Goal: Task Accomplishment & Management: Use online tool/utility

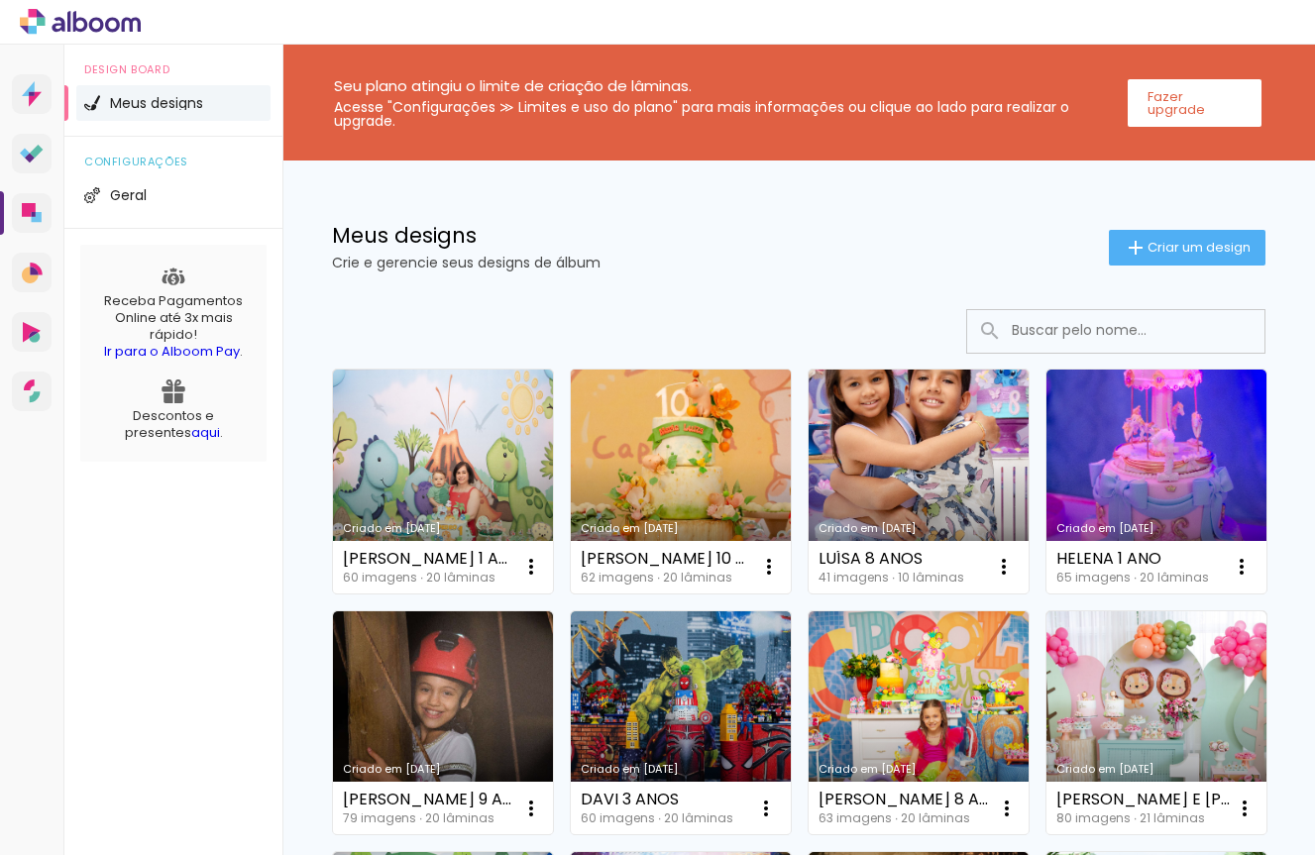
click at [704, 447] on link "Criado em [DATE]" at bounding box center [681, 482] width 220 height 224
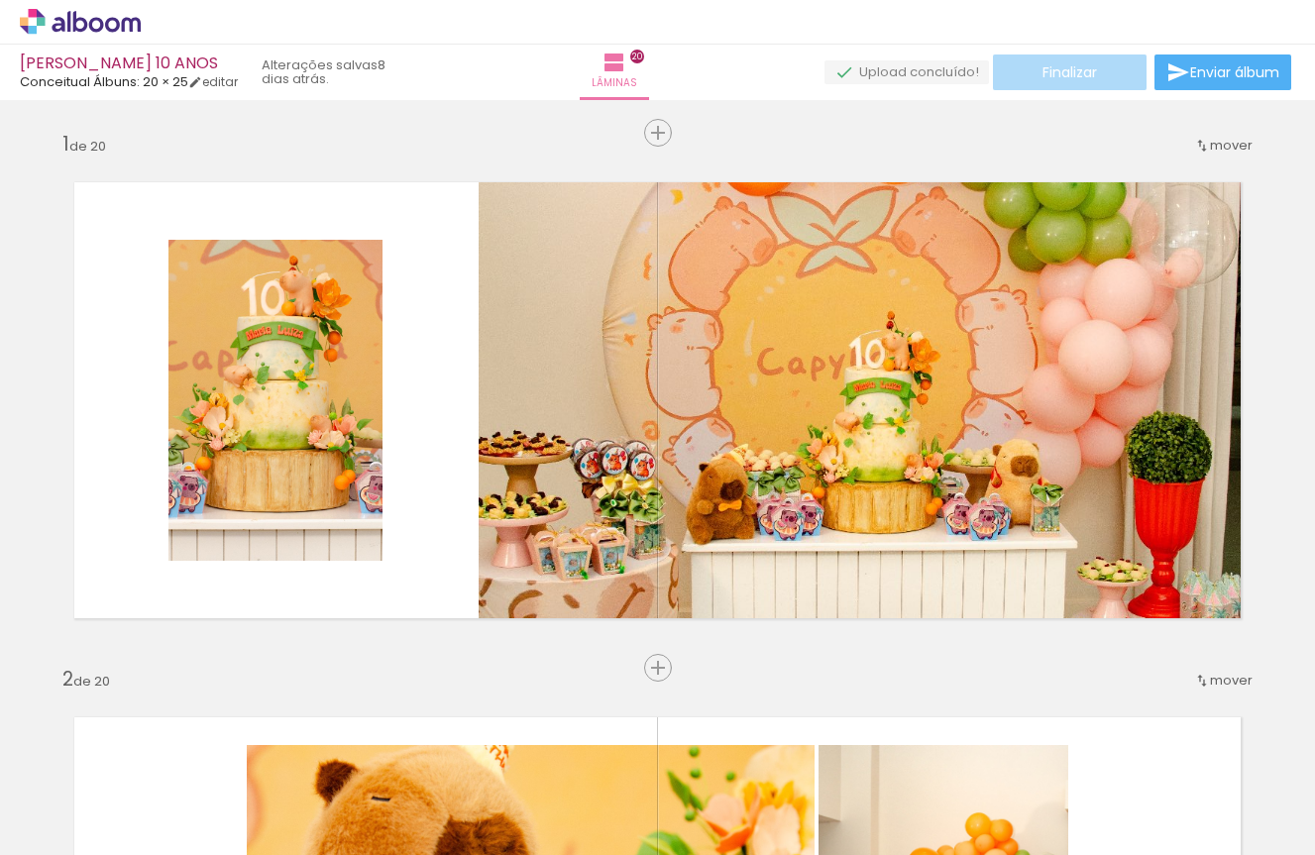
click at [1062, 76] on span "Finalizar" at bounding box center [1069, 72] width 54 height 14
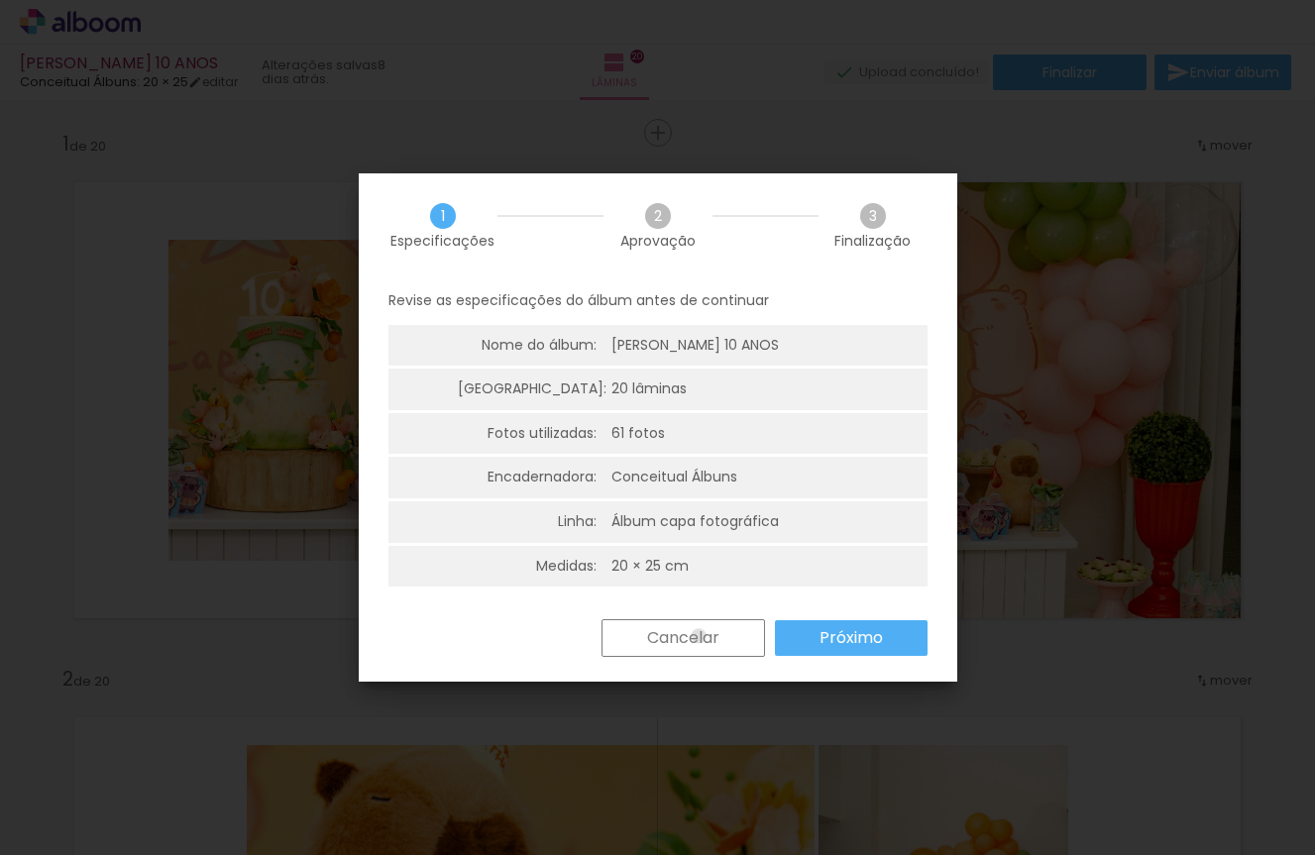
click at [0, 0] on slot "Cancelar" at bounding box center [0, 0] width 0 height 0
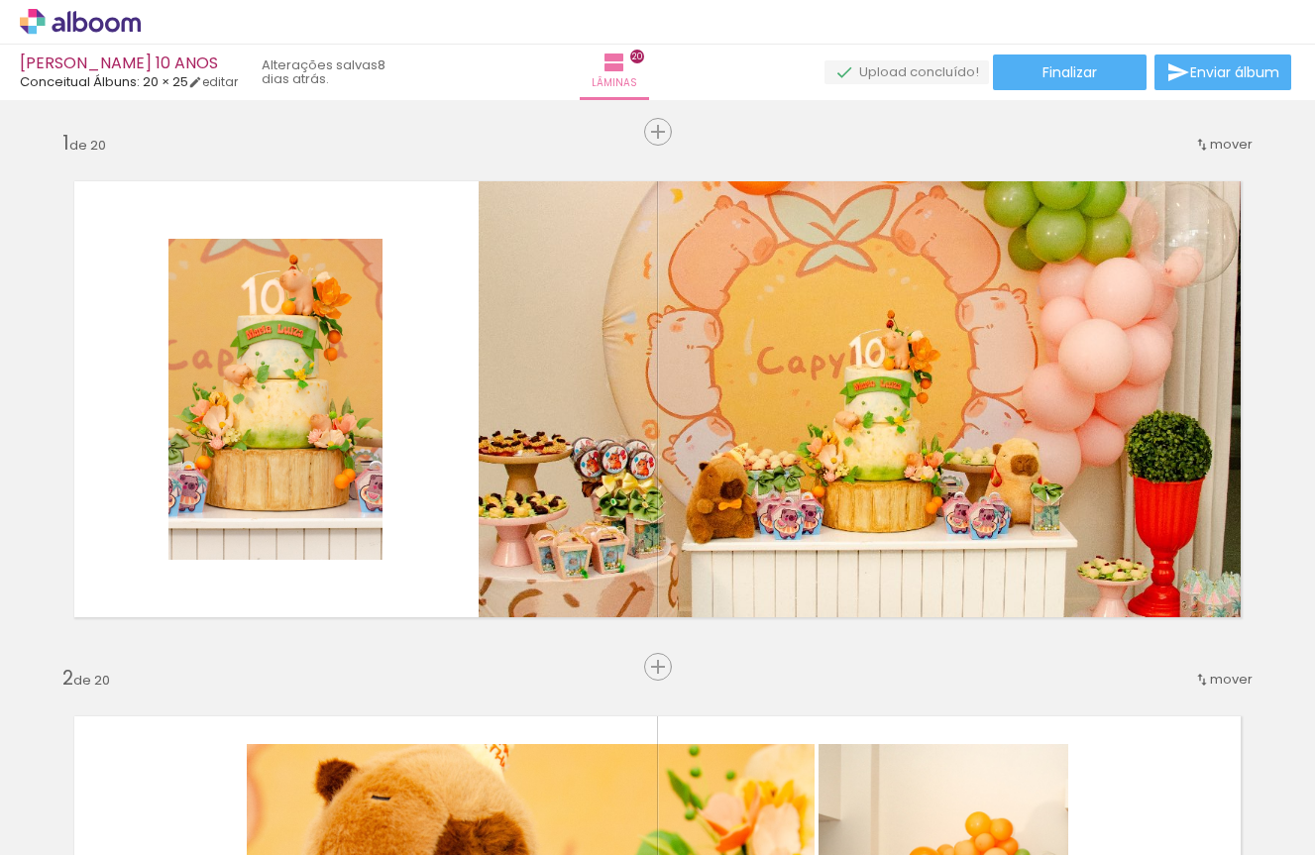
scroll to position [8, 0]
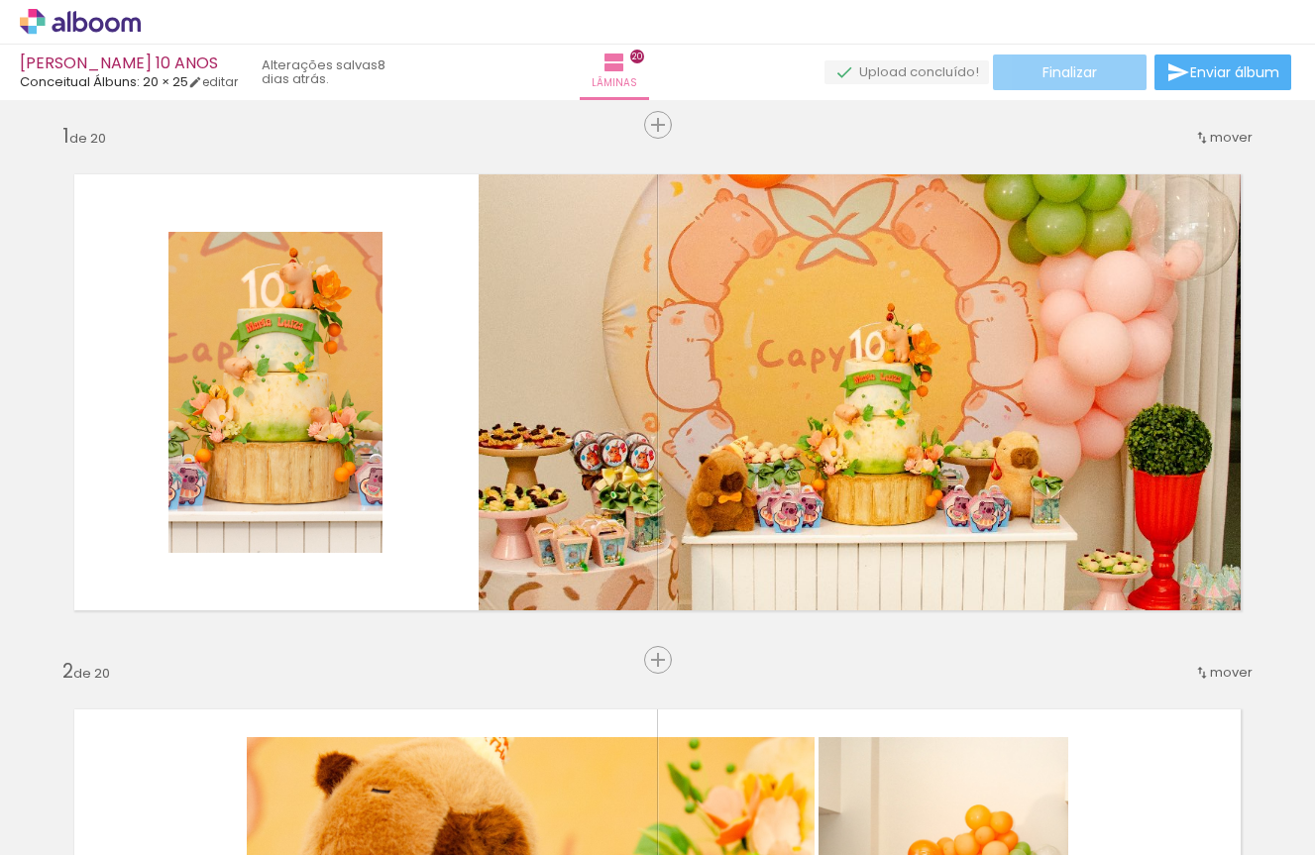
click at [1046, 71] on span "Finalizar" at bounding box center [1069, 72] width 54 height 14
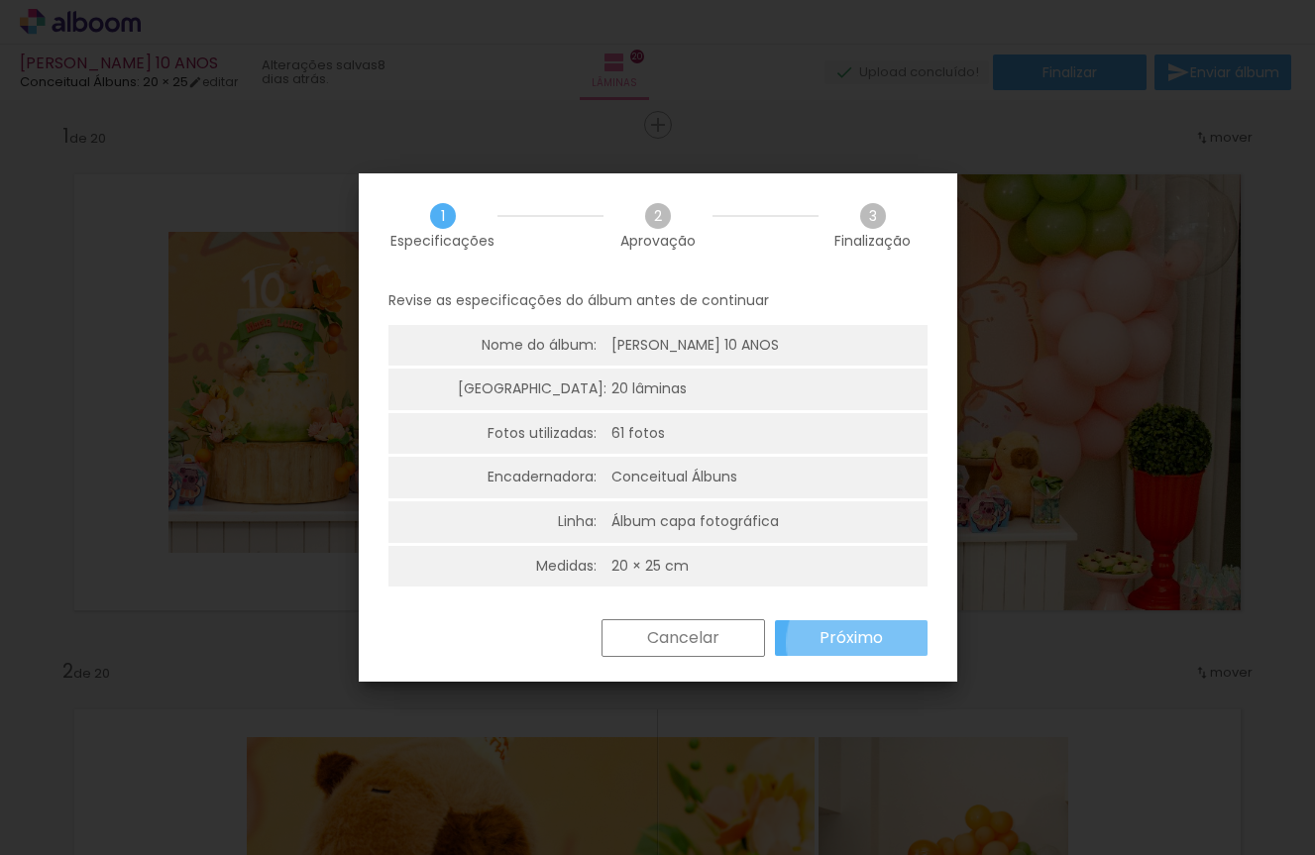
click at [0, 0] on slot "Próximo" at bounding box center [0, 0] width 0 height 0
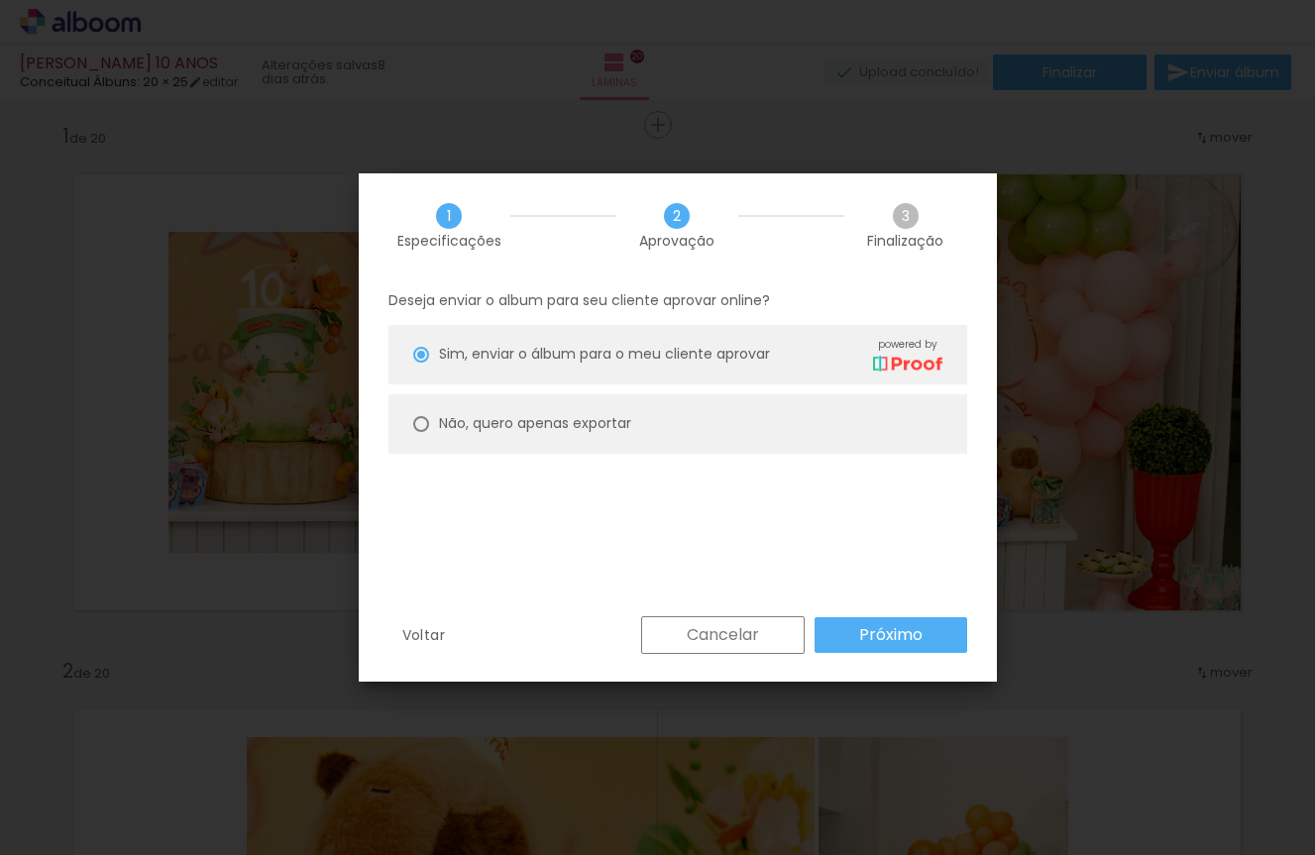
click at [422, 363] on div at bounding box center [421, 355] width 16 height 16
type paper-radio-button "on"
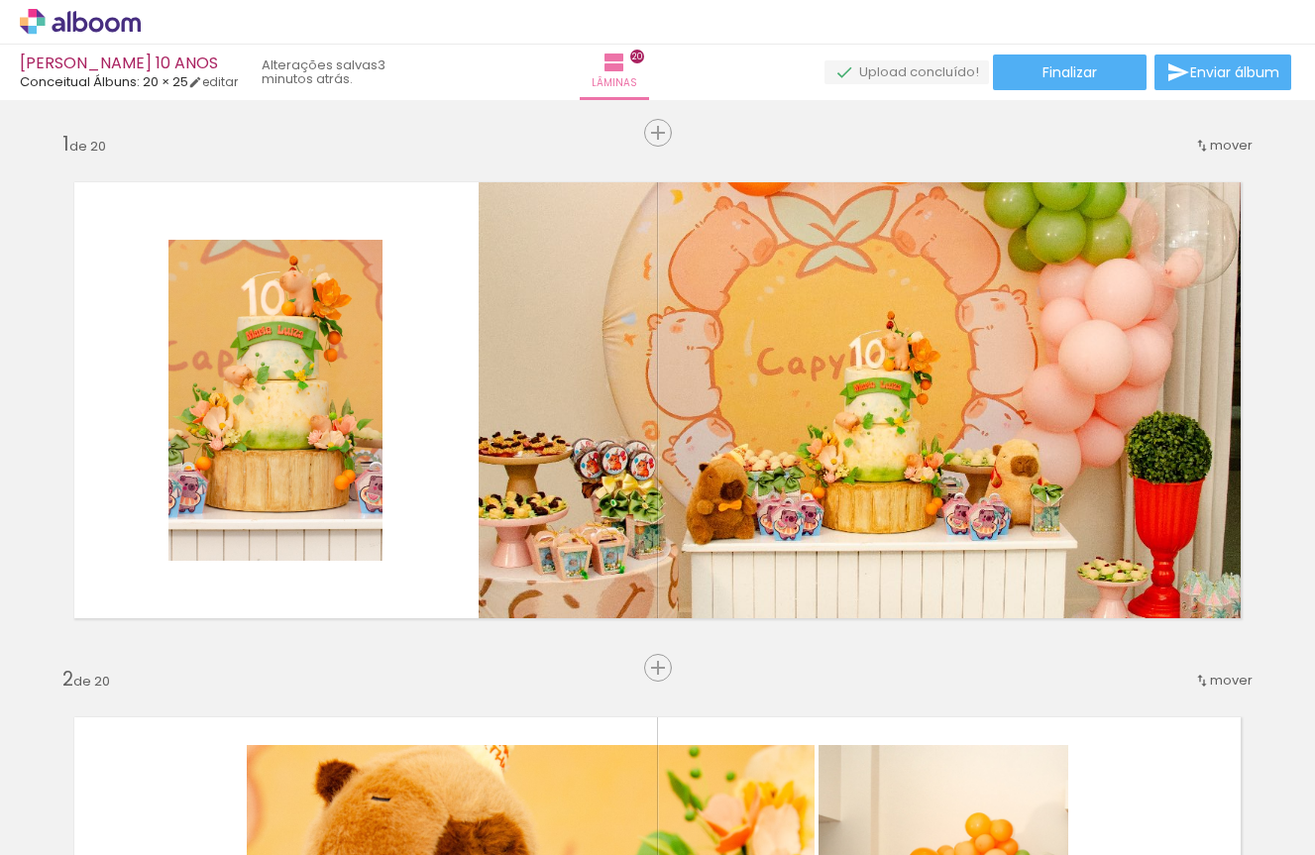
scroll to position [0, 5714]
